Goal: Register for event/course

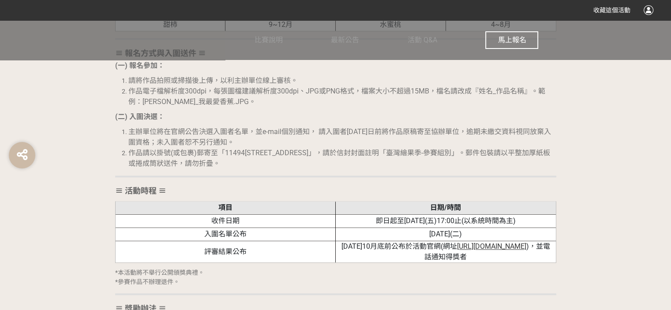
scroll to position [1103, 0]
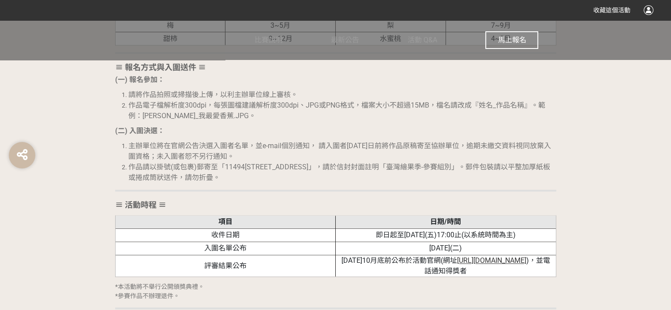
click at [505, 36] on span "馬上報名" at bounding box center [512, 40] width 28 height 8
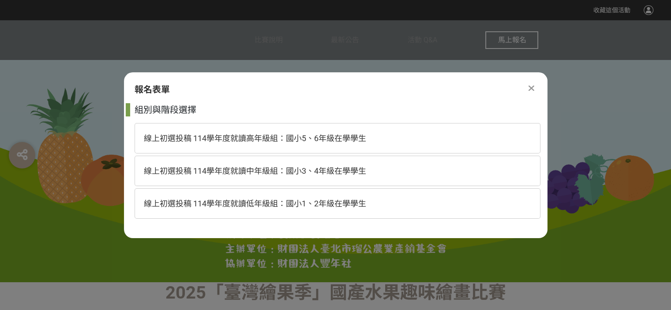
scroll to position [0, 0]
click at [311, 205] on span "線上初選投稿 114學年度就讀低年級組：國小1、2年級在學學生" at bounding box center [255, 203] width 222 height 9
select select "185293:185537"
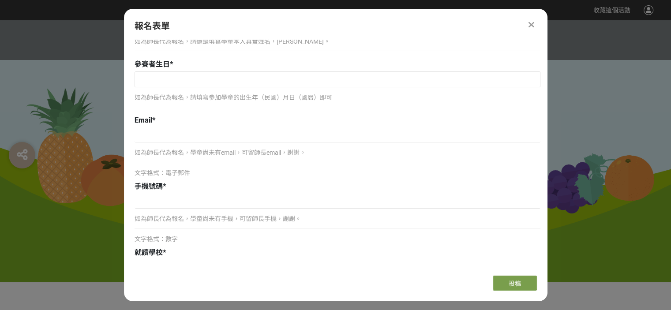
scroll to position [119, 0]
click at [536, 25] on div at bounding box center [531, 24] width 11 height 11
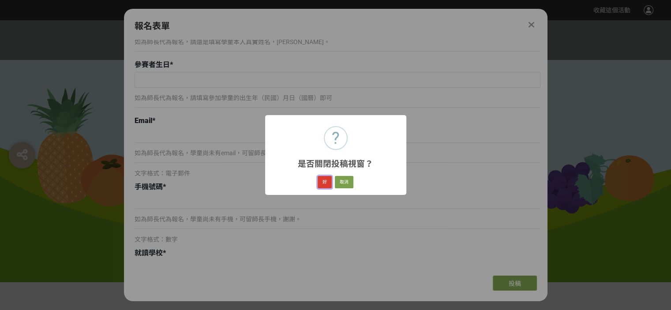
click at [327, 184] on button "好" at bounding box center [325, 182] width 14 height 12
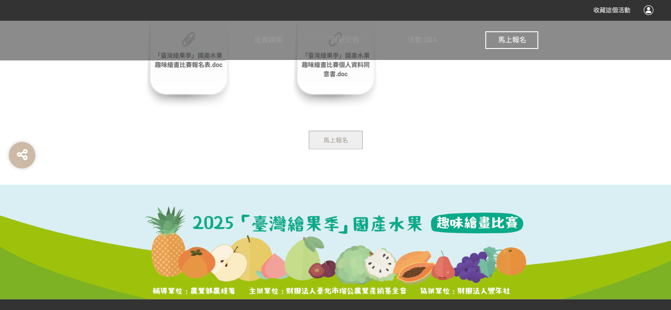
scroll to position [1806, 0]
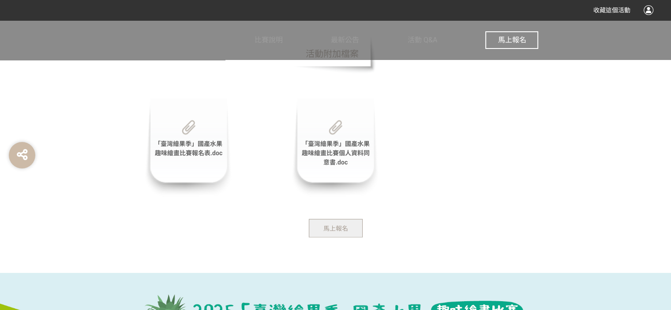
click at [344, 150] on span "「臺灣繪果季」國產水果趣味繪畫比賽個人資料同意書.doc" at bounding box center [335, 153] width 68 height 26
click at [213, 134] on div "「臺灣繪果季」國產水果趣味繪畫比賽報名表.doc" at bounding box center [188, 147] width 88 height 99
click at [196, 154] on span "「臺灣繪果季」國產水果趣味繪畫比賽報名表.doc" at bounding box center [188, 148] width 68 height 16
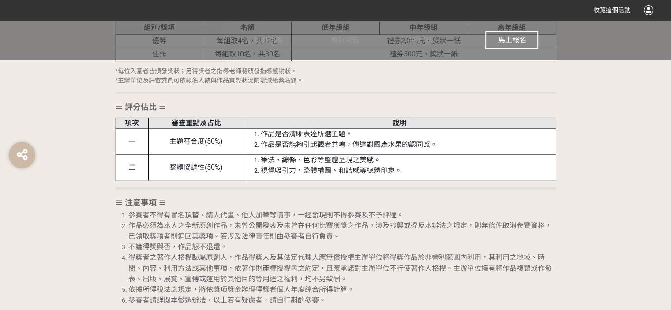
scroll to position [1453, 0]
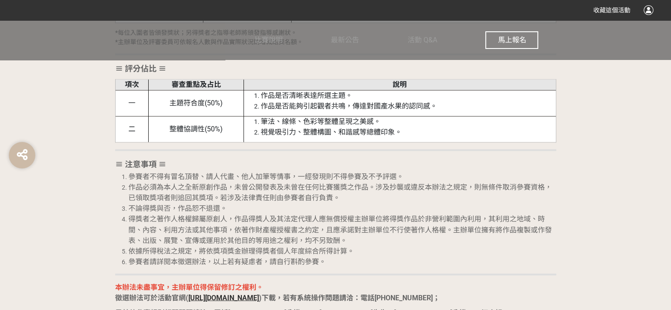
click at [526, 256] on li "參賽者請詳閱本徵選辦法，以上若有疑慮者，請自行斟酌參賽。" at bounding box center [342, 261] width 428 height 11
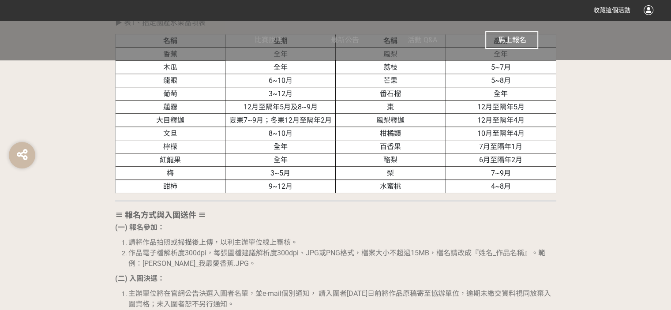
scroll to position [968, 0]
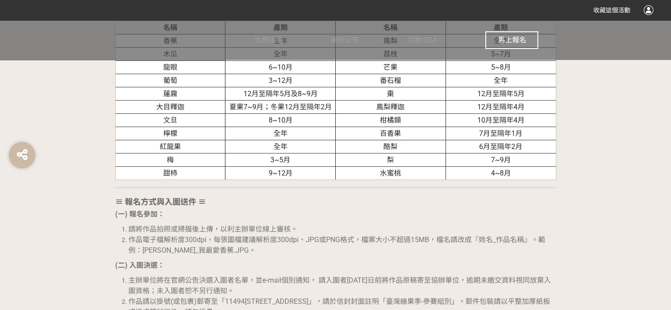
click at [398, 208] on div "≡ 比賽目的 ≡ 為落實食農教育理念，農業部農糧署推廣從土地開始，逐步引導國人深入文化底蘊和生活型態，回溯飲食、農業及環境之間的連結，提升國人對於在地農業的認…" at bounding box center [335, 241] width 441 height 1132
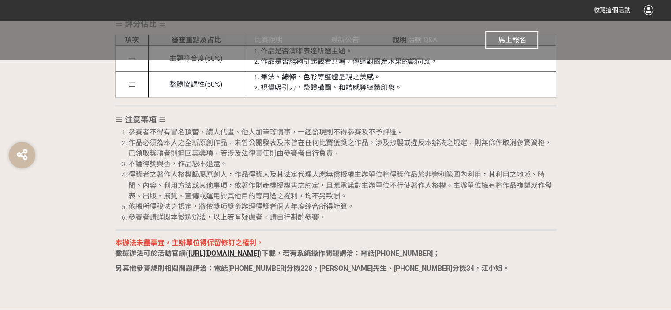
scroll to position [1497, 0]
click at [495, 42] on button "馬上報名" at bounding box center [511, 40] width 53 height 18
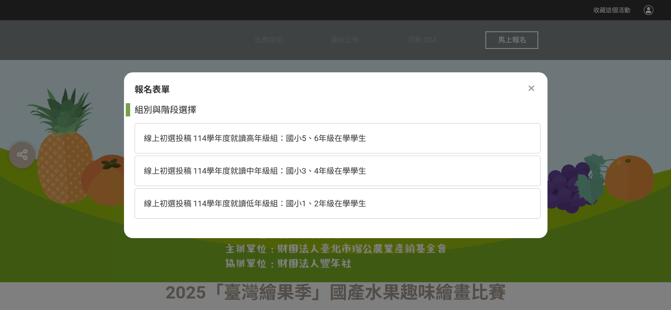
scroll to position [0, 0]
click at [303, 195] on div "線上初選投稿 114學年度就讀低年級組：國小1、2年級在學學生" at bounding box center [338, 203] width 406 height 30
select select "185293:185537"
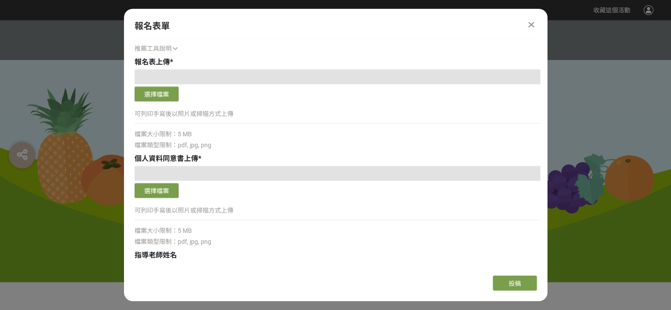
scroll to position [957, 0]
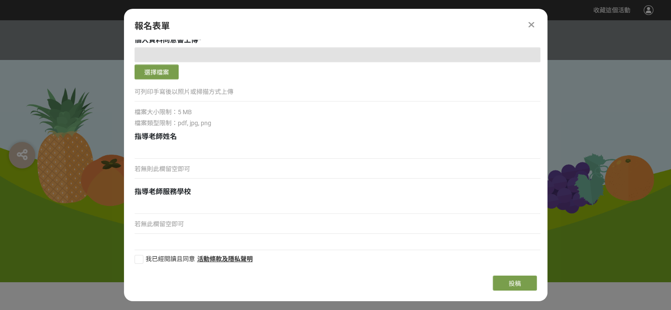
click at [531, 26] on icon at bounding box center [531, 24] width 6 height 9
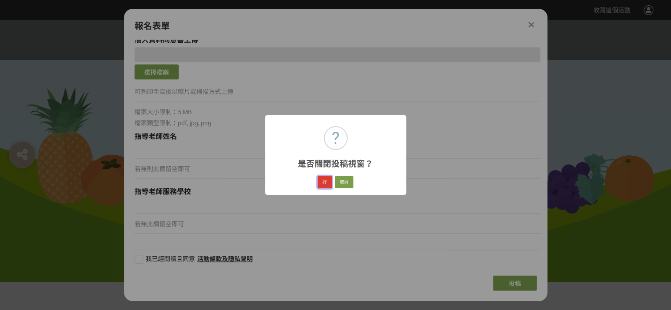
click at [329, 180] on button "好" at bounding box center [325, 182] width 14 height 12
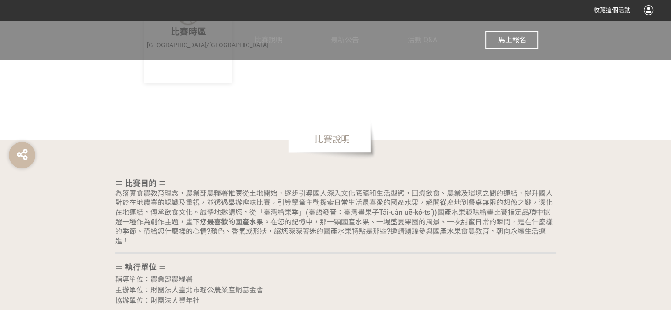
scroll to position [497, 0]
